Goal: Task Accomplishment & Management: Complete application form

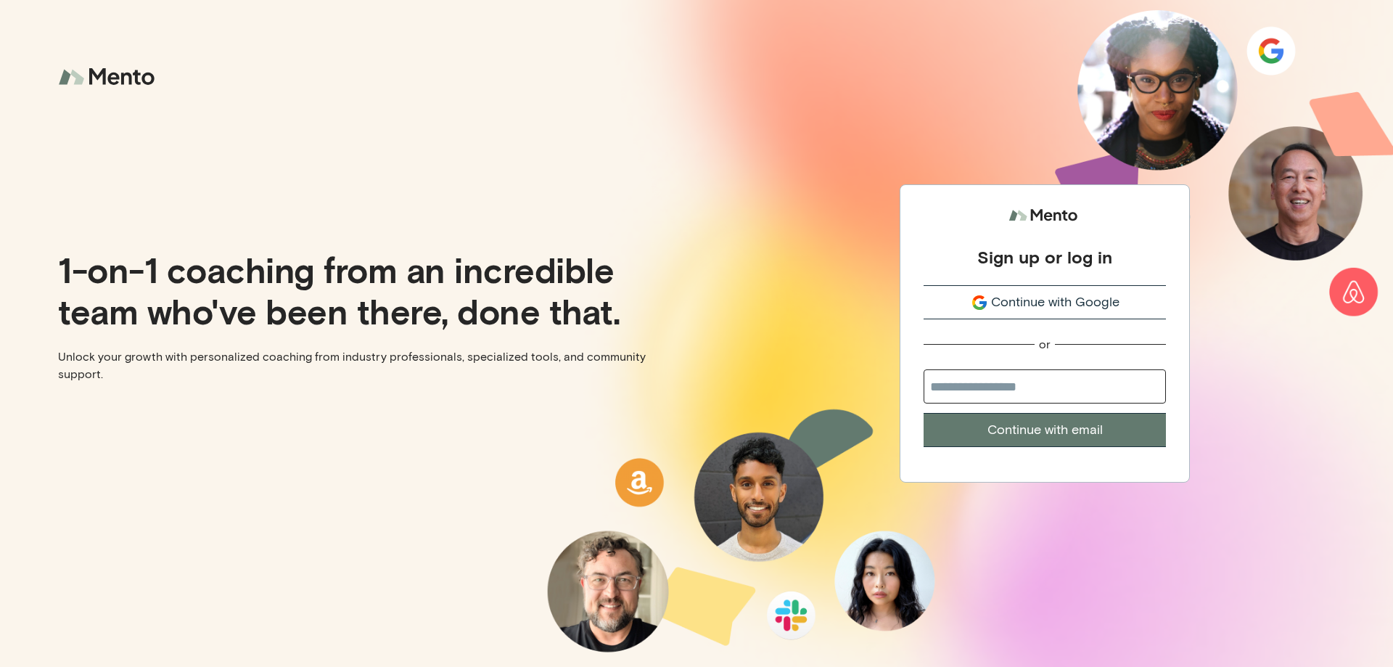
click at [1072, 283] on div "Sign up or log in Continue with Google or Continue with email" at bounding box center [1045, 324] width 242 height 245
click at [1054, 301] on span "Continue with Google" at bounding box center [1055, 302] width 128 height 20
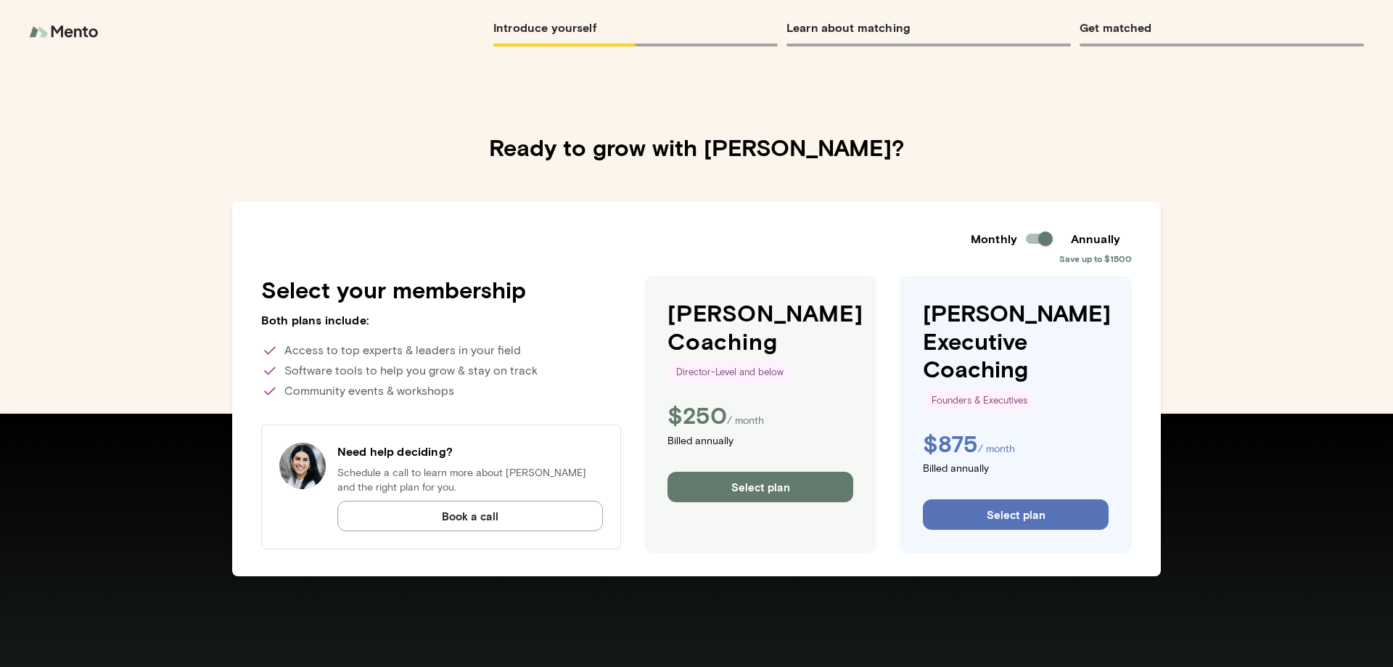
click at [41, 29] on img at bounding box center [65, 31] width 73 height 29
